Goal: Complete application form

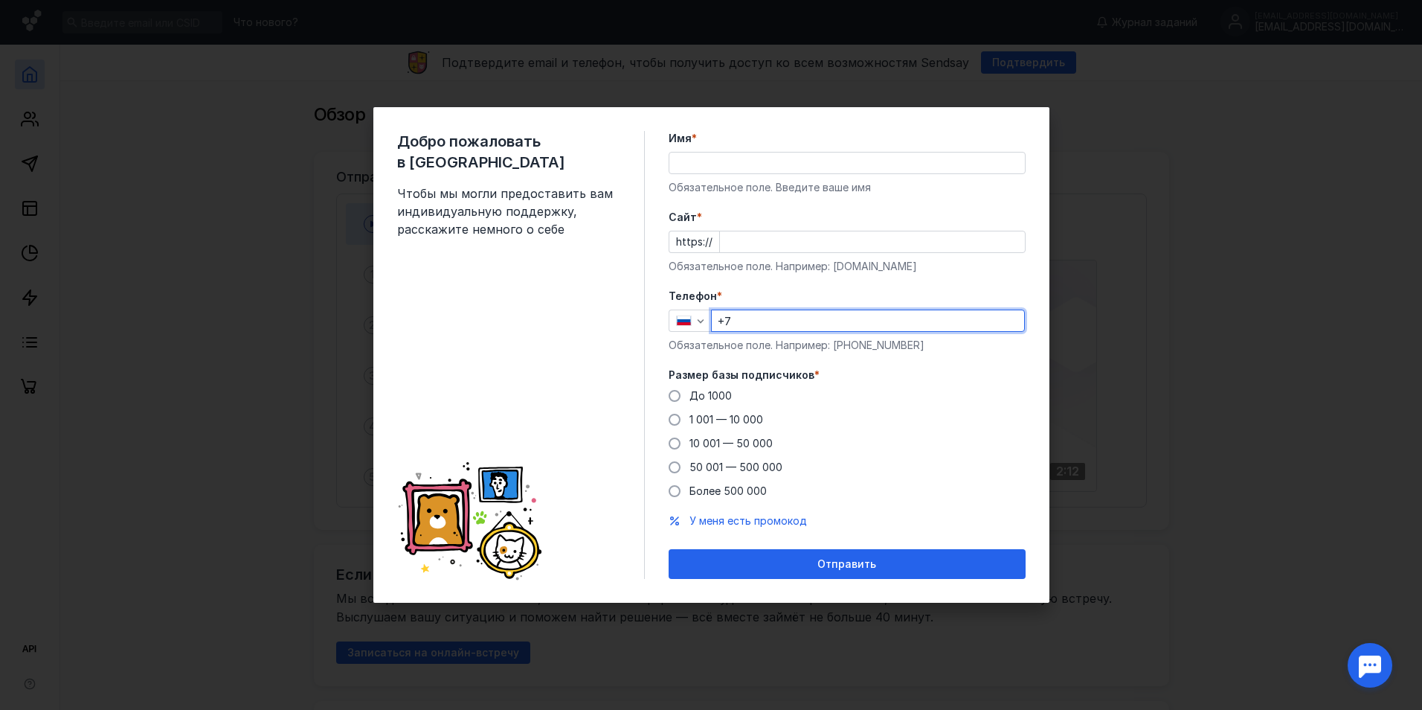
type input "[PHONE_NUMBER]"
type input "[PERSON_NAME]"
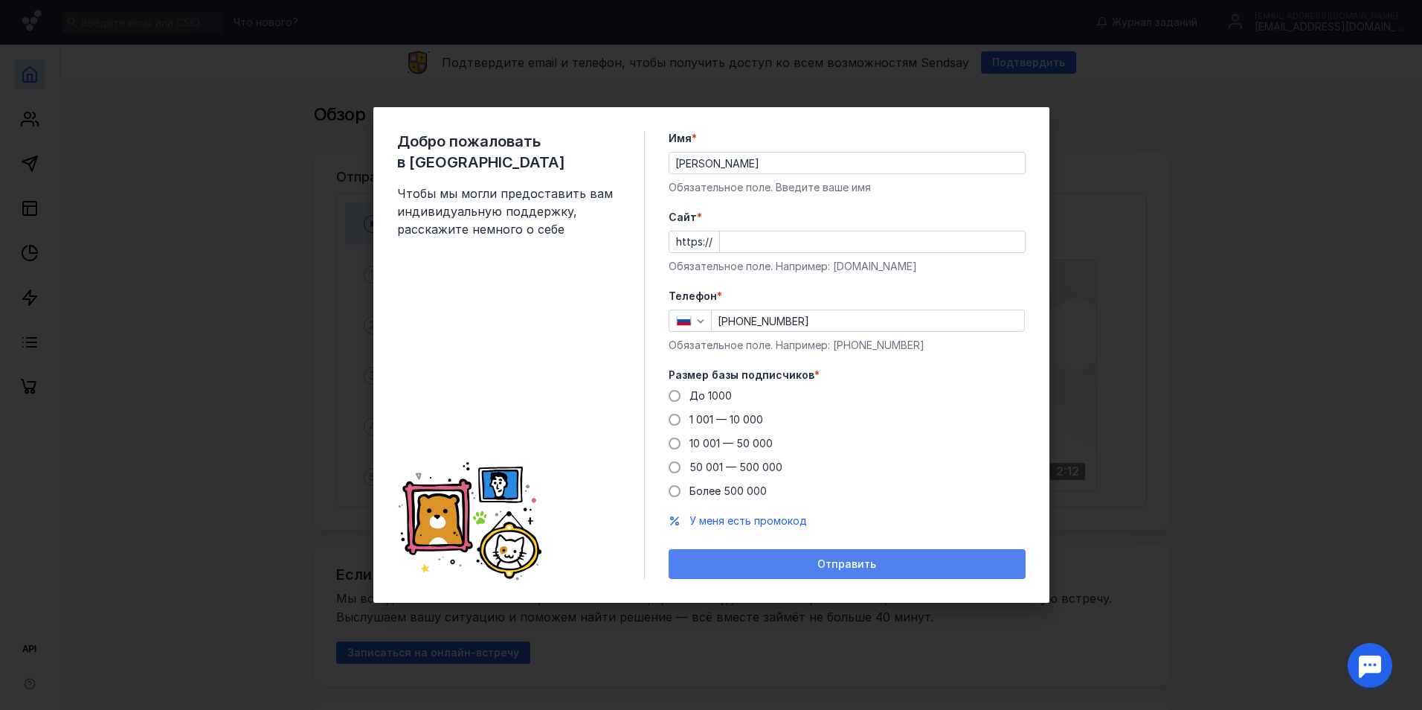
click at [794, 568] on div "Отправить" at bounding box center [847, 564] width 342 height 13
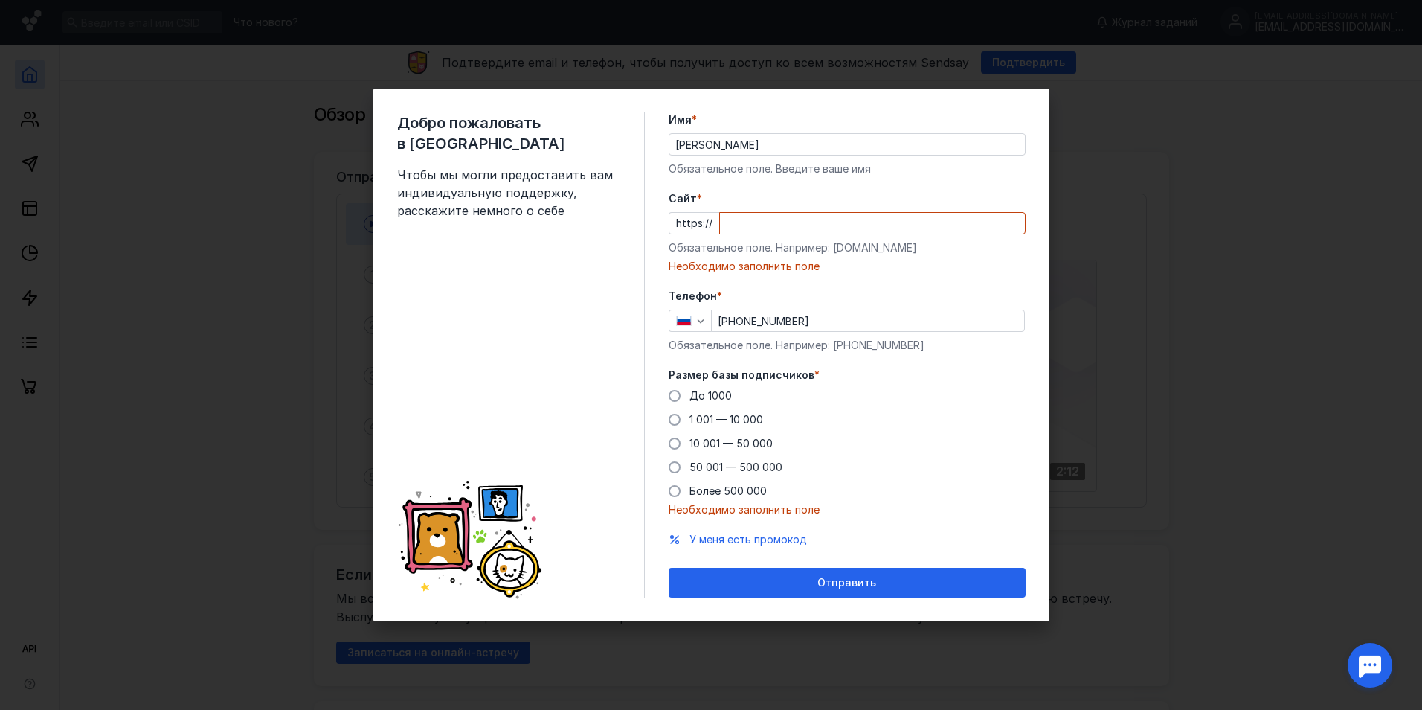
click at [676, 384] on div "Размер базы подписчиков * До [DATE] 1 001 — 10 000 10 001 — 50 000 50 001 — 500…" at bounding box center [847, 442] width 357 height 150
click at [674, 393] on span at bounding box center [675, 396] width 12 height 12
click at [0, 0] on input "До 1000" at bounding box center [0, 0] width 0 height 0
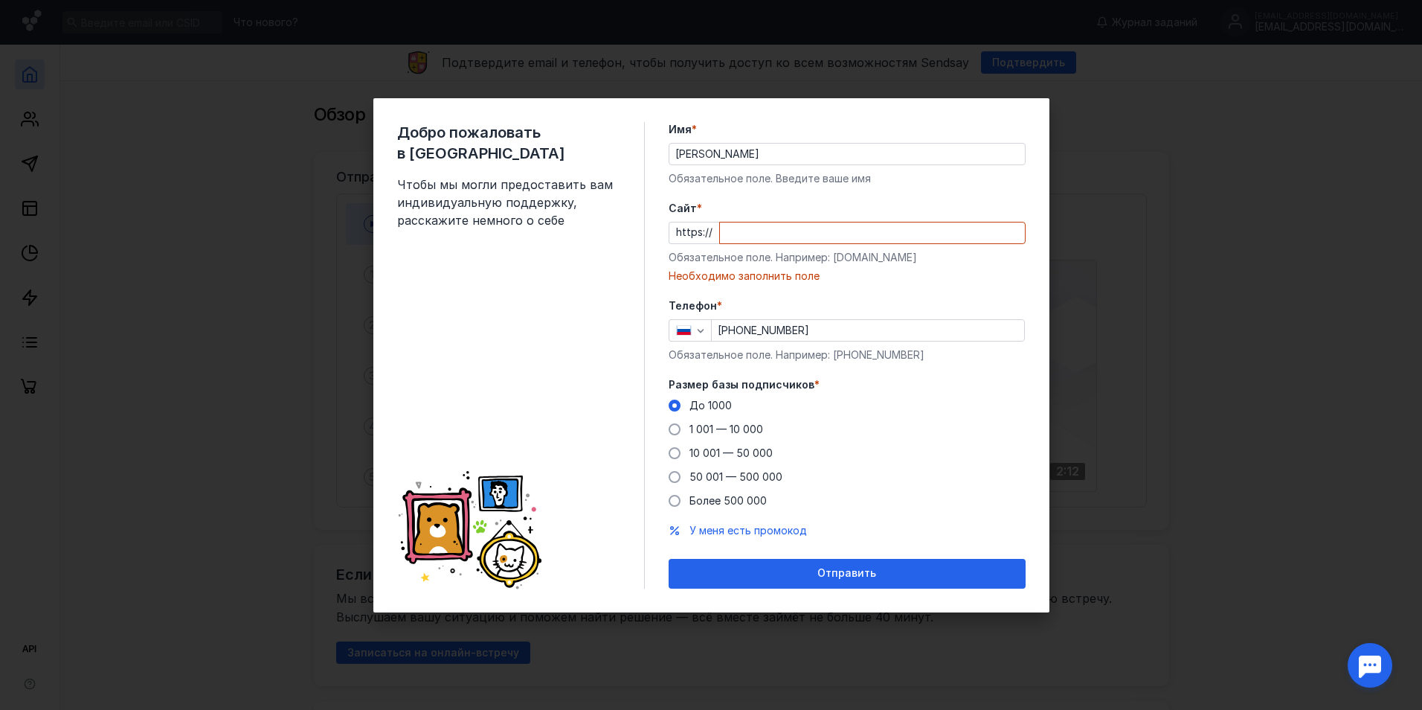
click at [809, 603] on div "Добро пожаловать в Sendsay Чтобы мы могли предоставить вам индивидуальную подде…" at bounding box center [711, 355] width 676 height 514
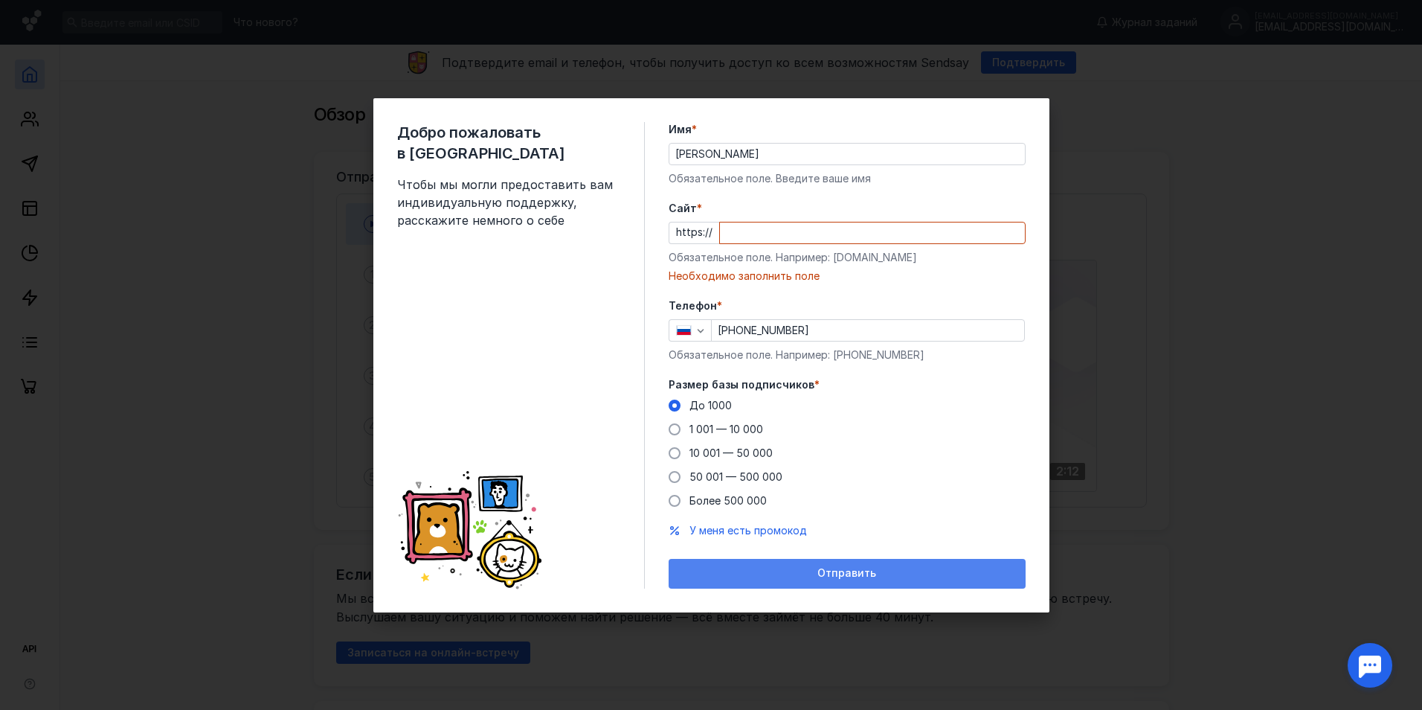
click at [807, 583] on div "Отправить" at bounding box center [847, 574] width 357 height 30
click at [805, 573] on div "Отправить" at bounding box center [847, 573] width 342 height 13
click at [827, 573] on span "Отправить" at bounding box center [847, 573] width 59 height 13
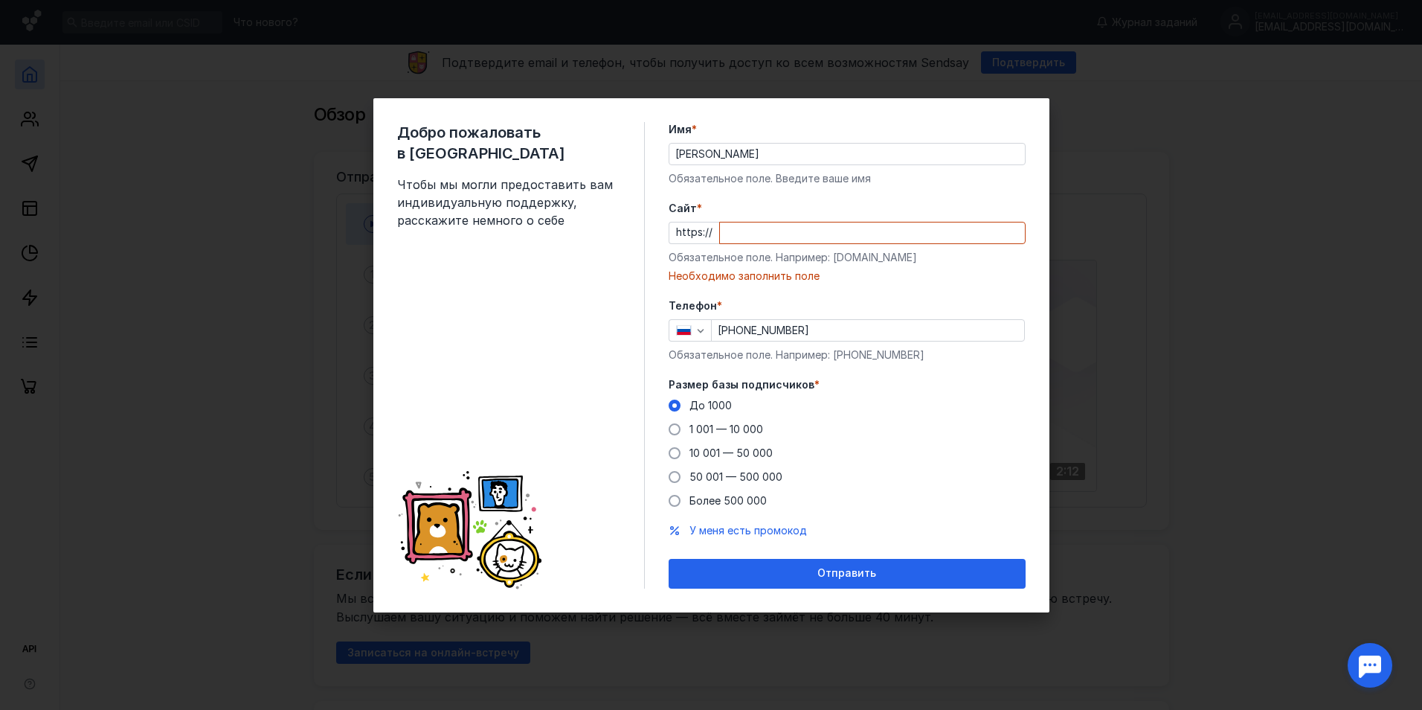
click at [1234, 157] on div "Добро пожаловать в Sendsay Чтобы мы могли предоставить вам индивидуальную подде…" at bounding box center [711, 355] width 1422 height 710
click at [739, 225] on input "Cайт *" at bounding box center [872, 232] width 305 height 21
click at [867, 260] on div "Обязательное поле. Например: [DOMAIN_NAME]" at bounding box center [847, 257] width 357 height 15
